Goal: Entertainment & Leisure: Consume media (video, audio)

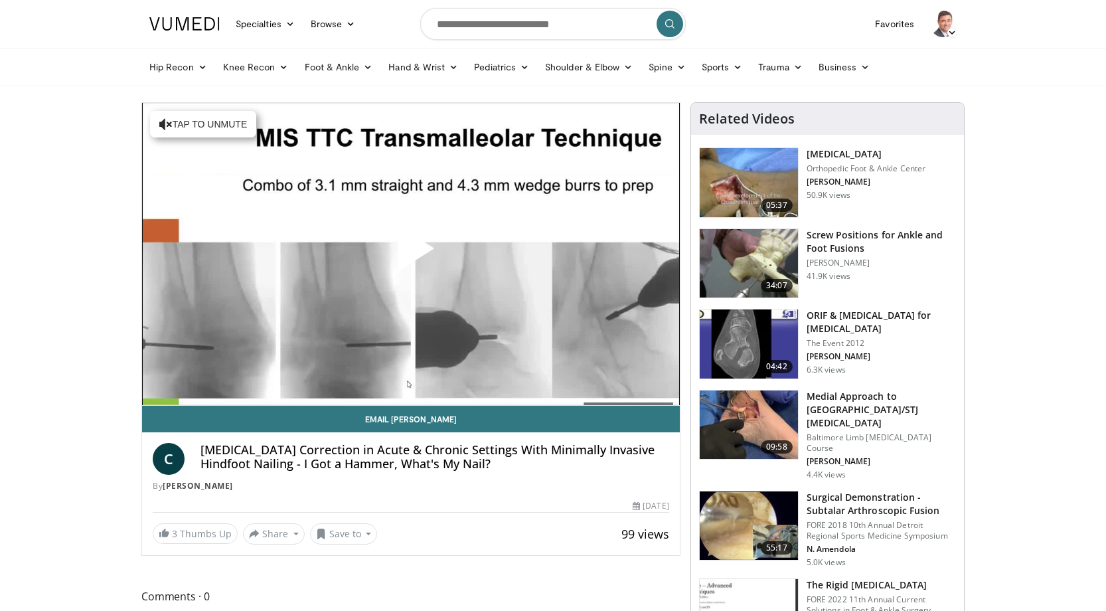
click at [411, 253] on span "Video Player" at bounding box center [411, 253] width 0 height 0
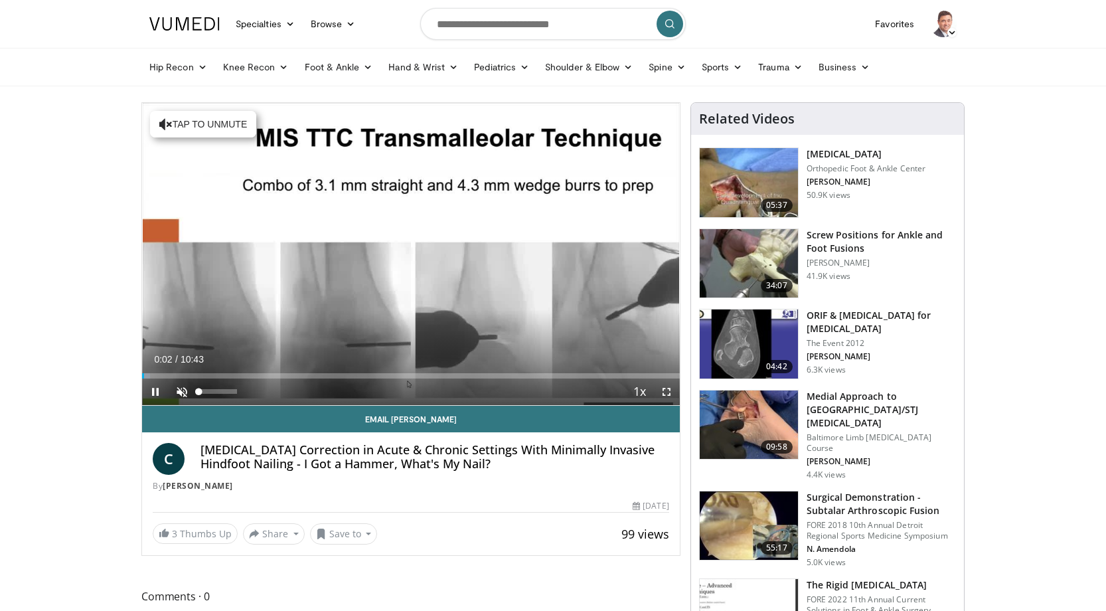
click at [182, 390] on span "Video Player" at bounding box center [182, 391] width 27 height 27
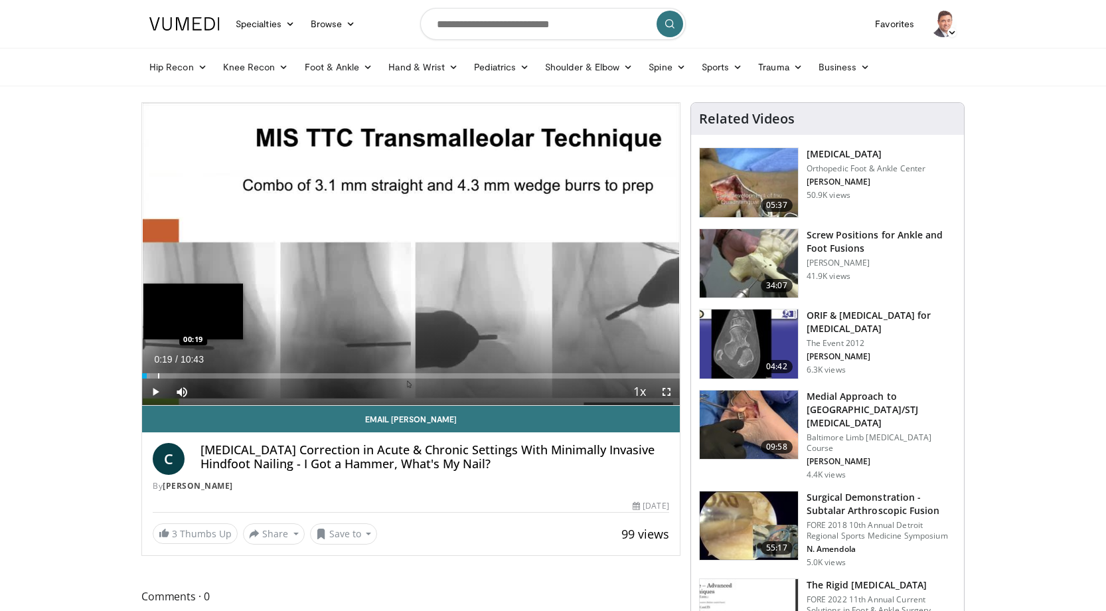
click at [158, 373] on div "Progress Bar" at bounding box center [158, 375] width 1 height 5
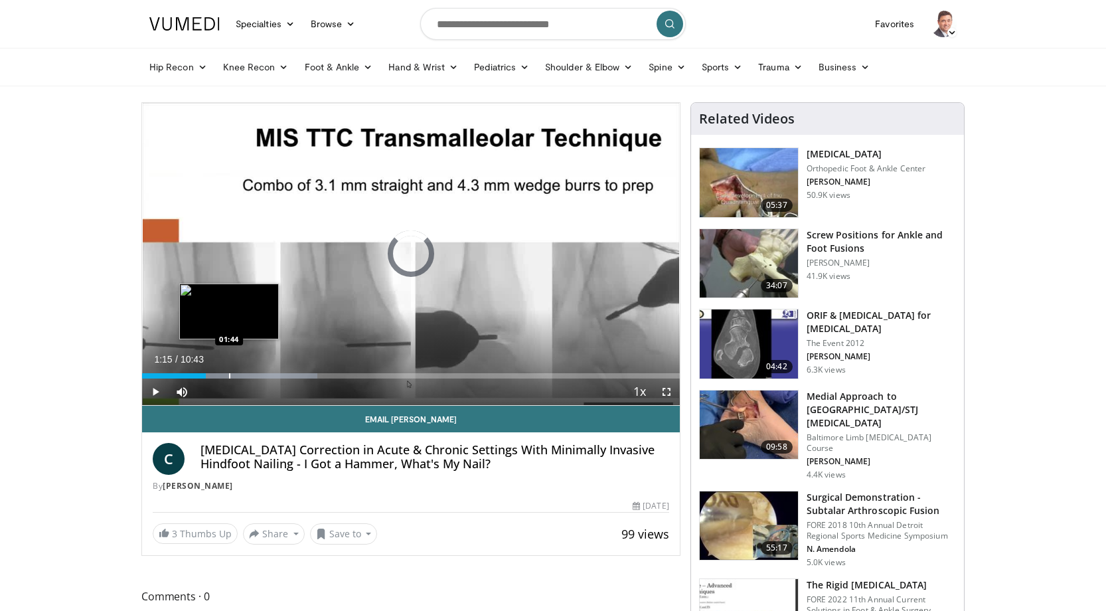
click at [229, 376] on div "Progress Bar" at bounding box center [229, 375] width 1 height 5
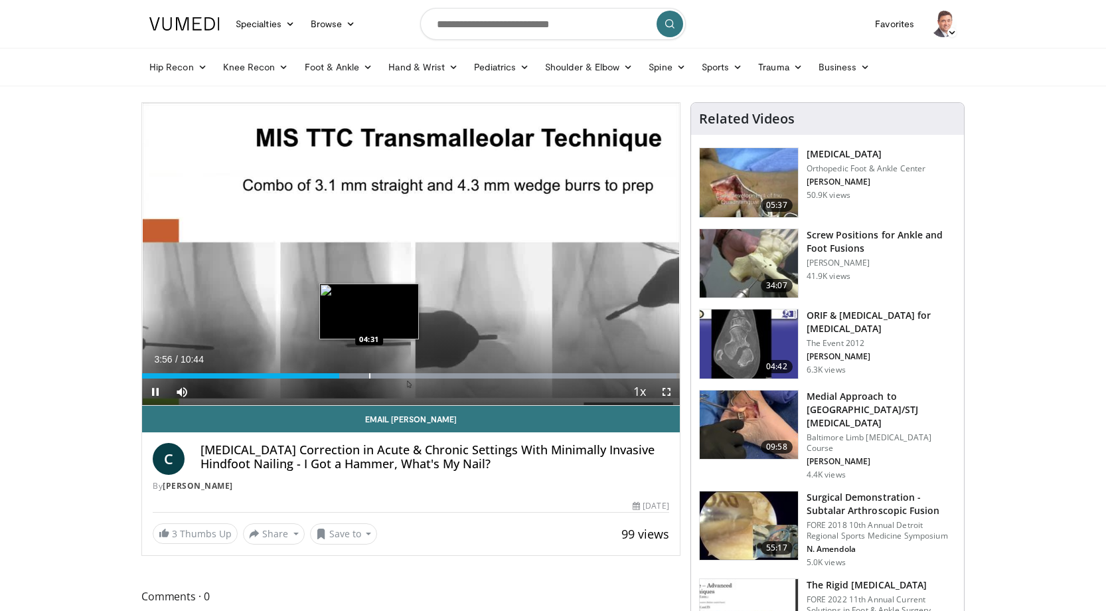
click at [369, 375] on div "Progress Bar" at bounding box center [369, 375] width 1 height 5
